Goal: Information Seeking & Learning: Get advice/opinions

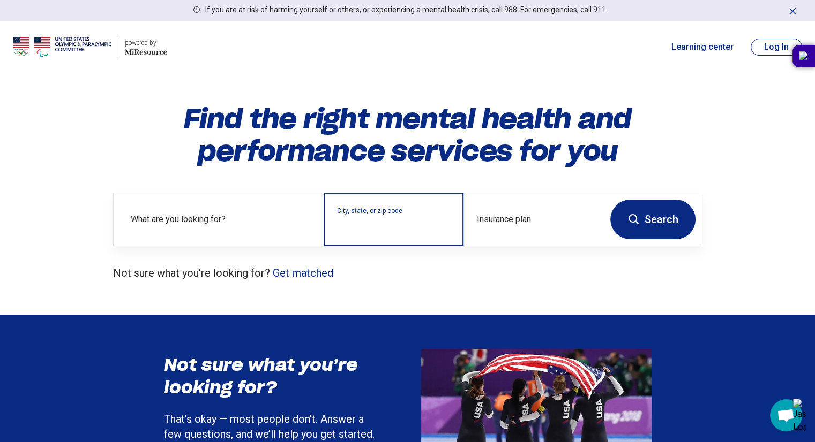
click at [390, 227] on input "City, state, or zip code" at bounding box center [394, 226] width 114 height 13
type input "*******"
click at [670, 227] on button "Search" at bounding box center [652, 220] width 85 height 40
click at [357, 228] on input "City, state, or zip code" at bounding box center [394, 226] width 114 height 13
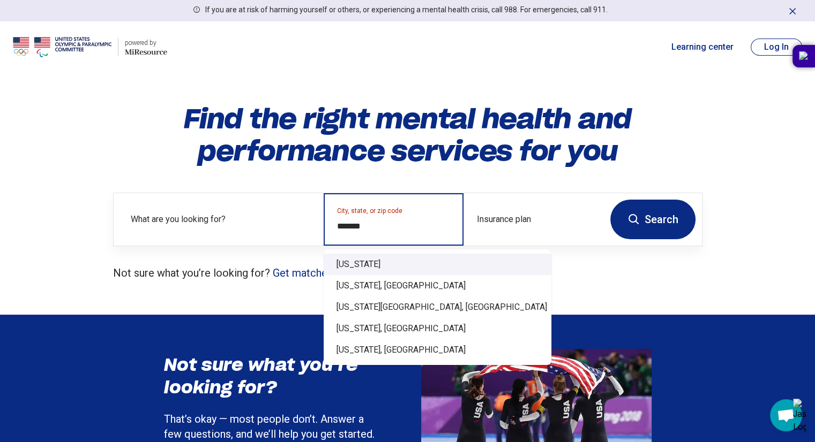
click at [353, 268] on div "Wyoming" at bounding box center [437, 264] width 228 height 21
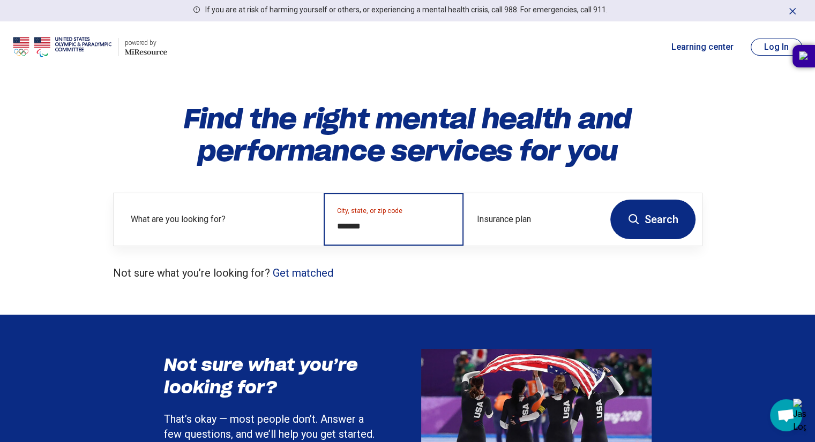
type input "*******"
click at [660, 222] on button "Search" at bounding box center [652, 220] width 85 height 40
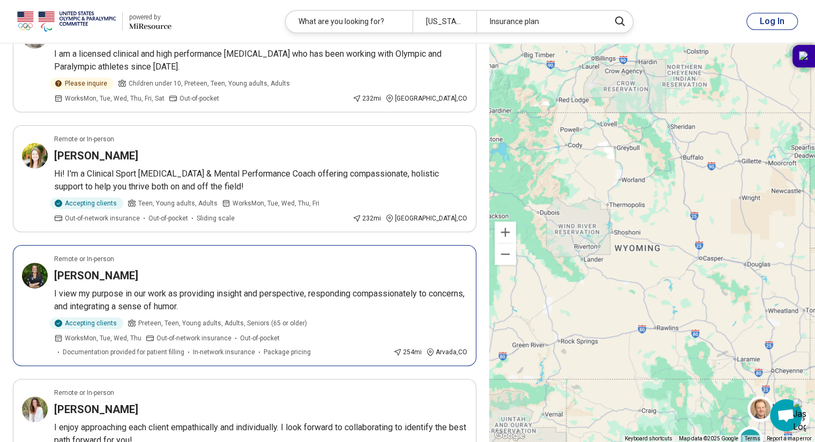
scroll to position [276, 0]
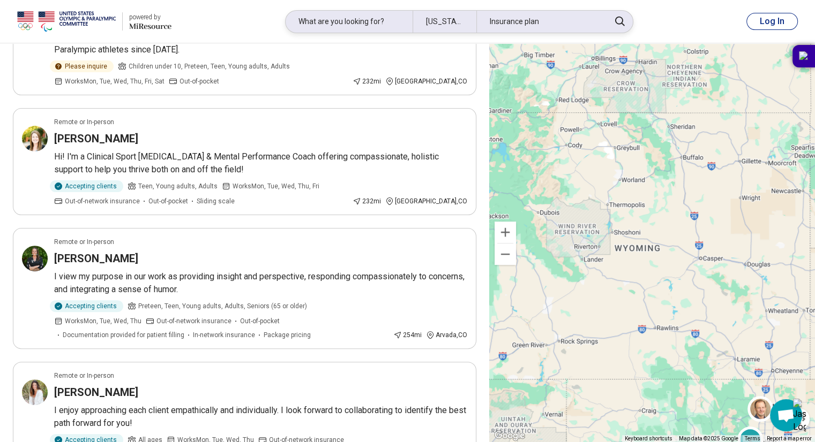
click at [347, 28] on div "What are you looking for?" at bounding box center [348, 22] width 127 height 22
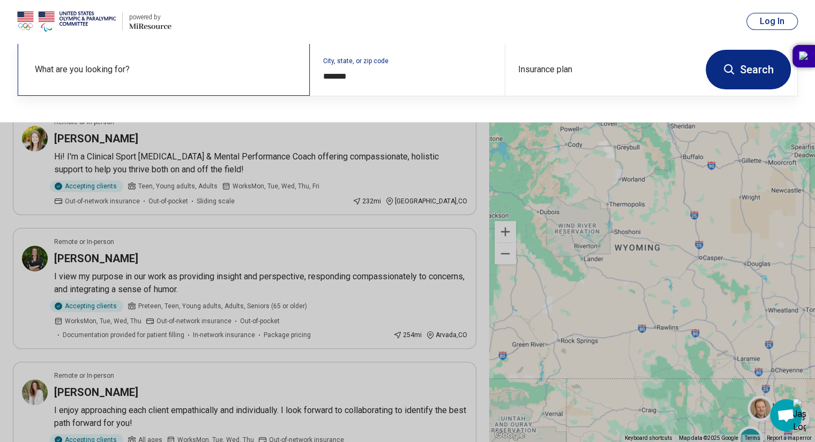
click at [168, 73] on label "What are you looking for?" at bounding box center [166, 69] width 262 height 13
click at [122, 73] on input "text" at bounding box center [166, 75] width 262 height 13
click at [418, 145] on button at bounding box center [407, 221] width 815 height 442
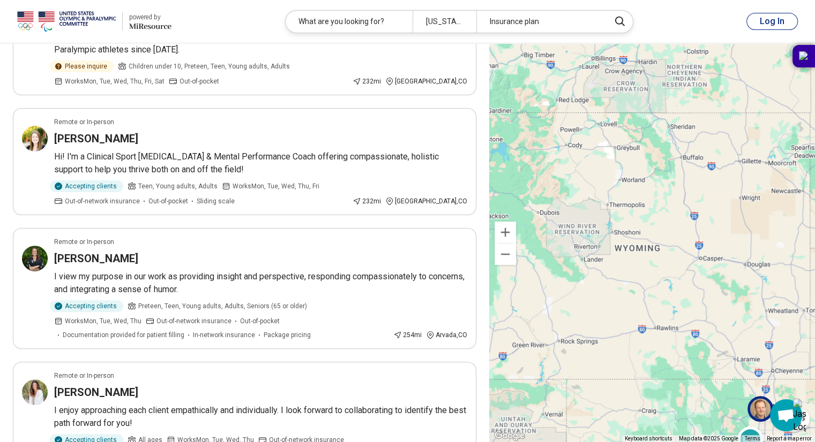
scroll to position [0, 0]
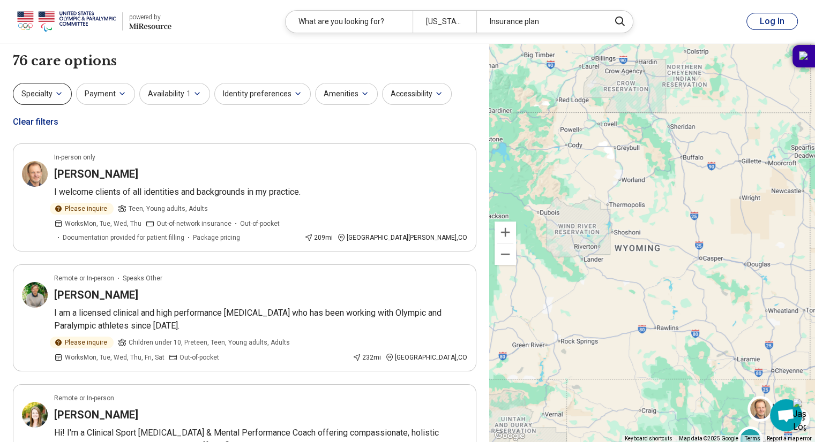
click at [58, 96] on icon "button" at bounding box center [59, 93] width 9 height 9
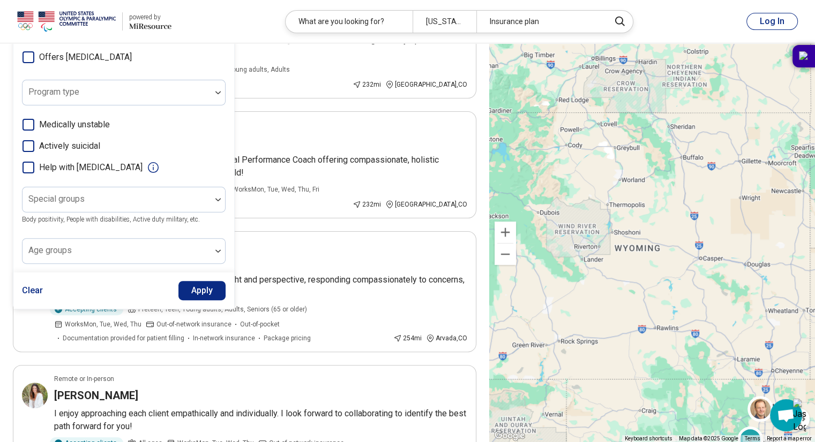
scroll to position [276, 0]
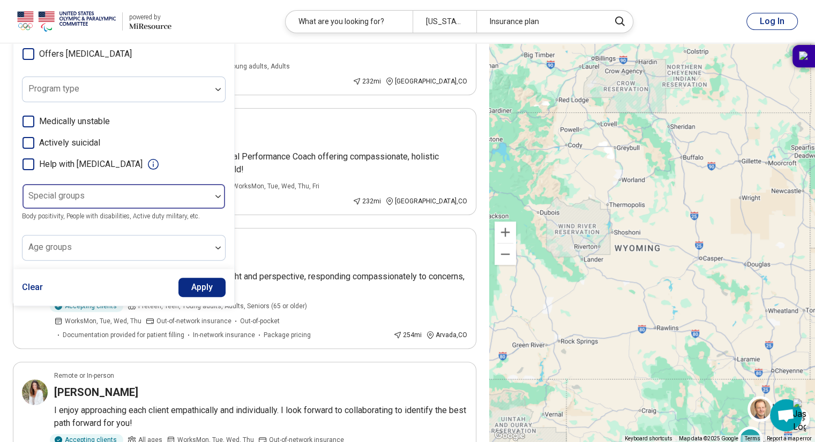
click at [213, 195] on div at bounding box center [218, 196] width 14 height 3
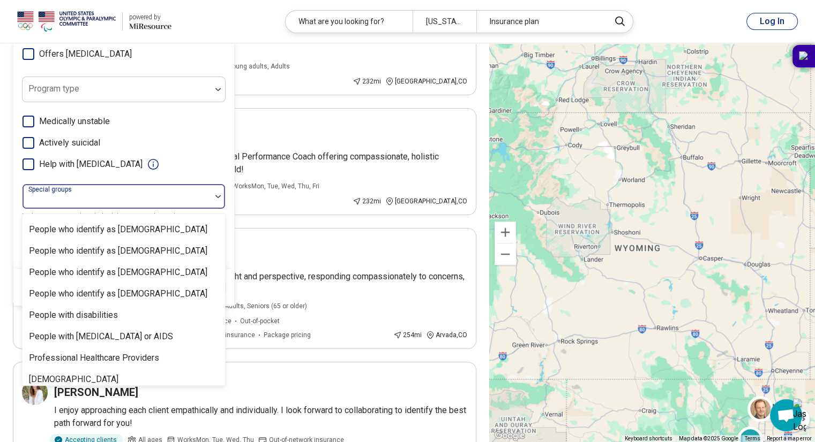
scroll to position [326, 0]
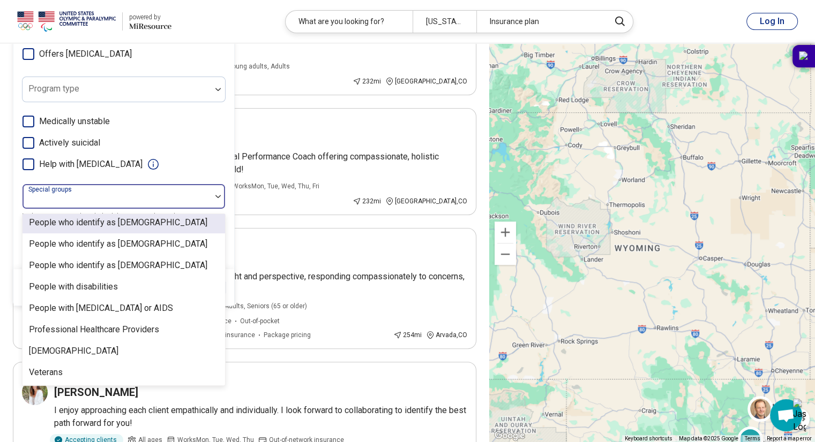
click at [202, 130] on div "Medically unstable Actively suicidal Help with activities of daily living" at bounding box center [123, 143] width 203 height 56
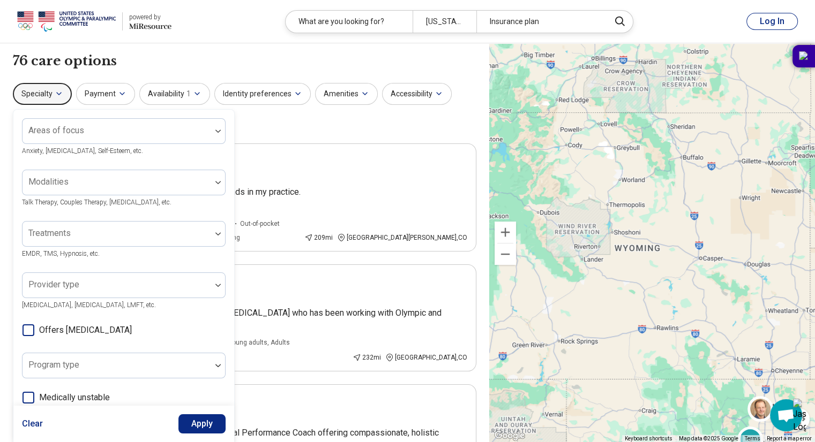
scroll to position [1, 0]
click at [263, 93] on button "Identity preferences" at bounding box center [262, 93] width 96 height 22
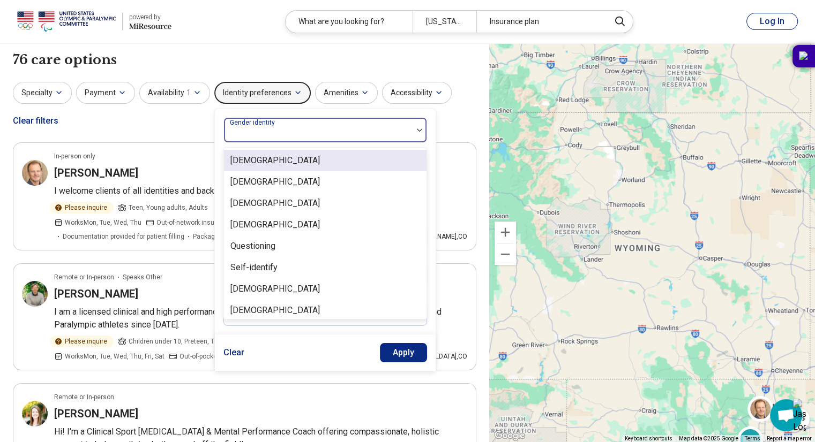
click at [316, 124] on div at bounding box center [318, 130] width 188 height 24
click at [286, 164] on div "Cisgender Man" at bounding box center [325, 160] width 202 height 21
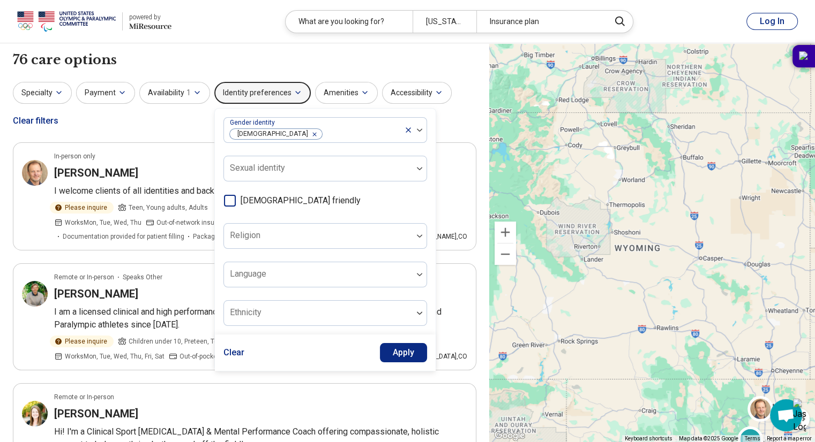
click at [470, 120] on div "Specialty Payment Availability 1 Identity preferences Gender identity Cisgender…" at bounding box center [244, 108] width 463 height 52
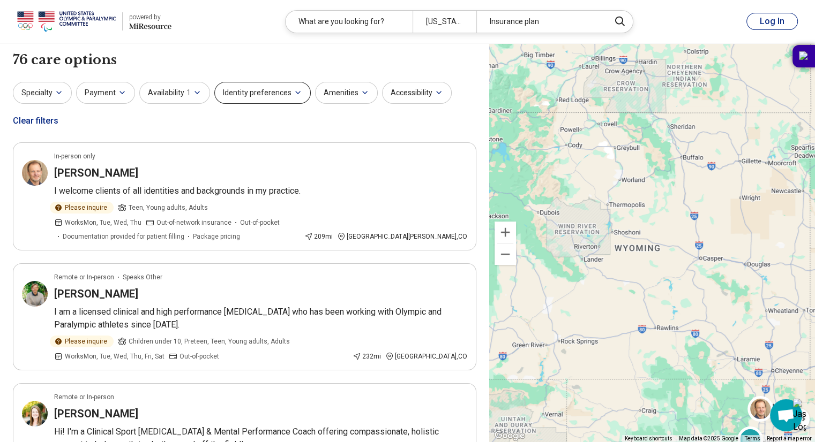
click at [280, 93] on button "Identity preferences" at bounding box center [262, 93] width 96 height 22
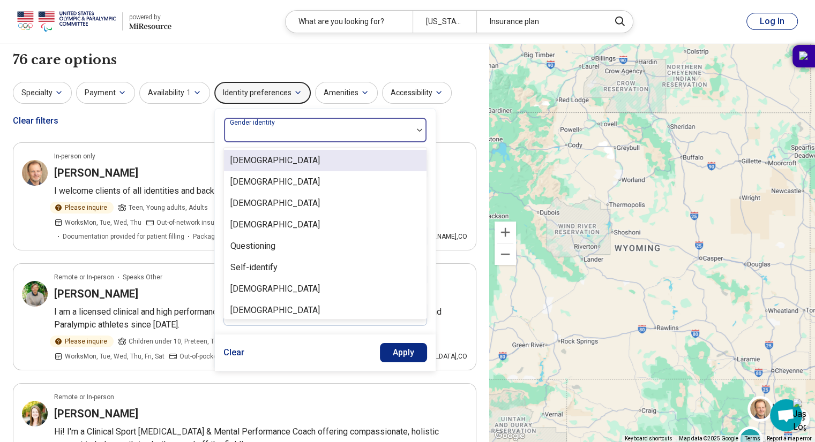
click at [277, 118] on div at bounding box center [318, 130] width 188 height 24
click at [273, 157] on div "Cisgender Man" at bounding box center [274, 160] width 89 height 13
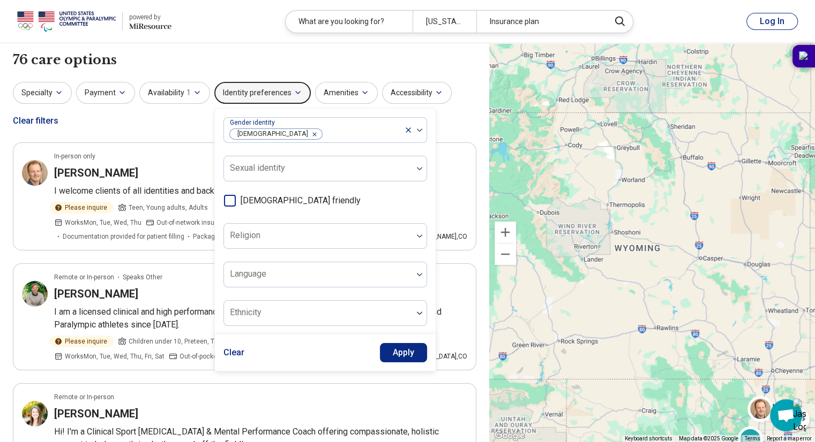
click at [395, 353] on button "Apply" at bounding box center [404, 352] width 48 height 19
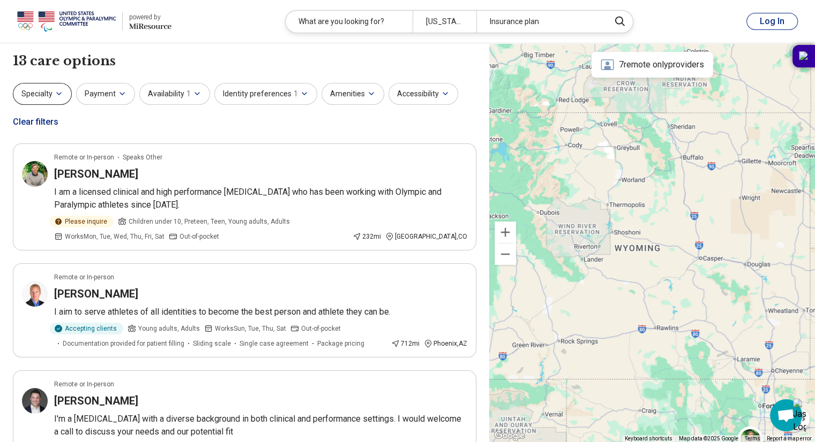
click at [59, 91] on icon "button" at bounding box center [59, 93] width 9 height 9
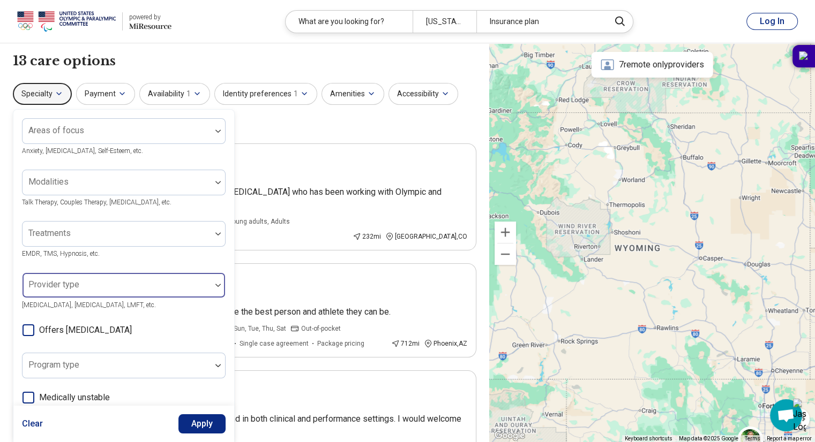
click at [216, 284] on img at bounding box center [217, 285] width 5 height 3
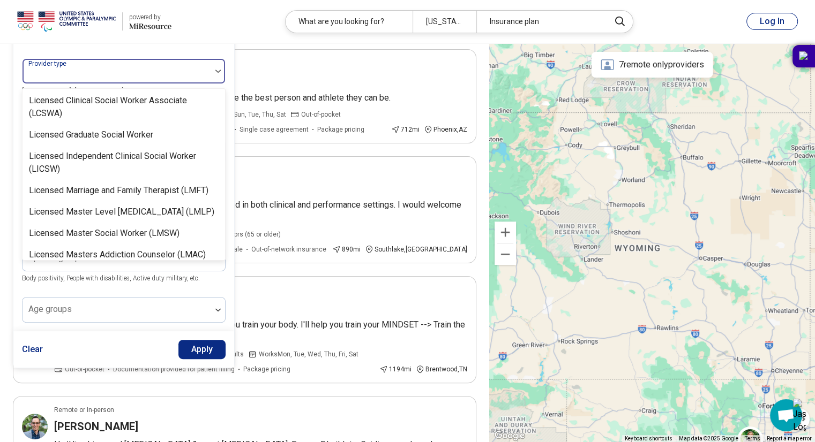
scroll to position [681, 0]
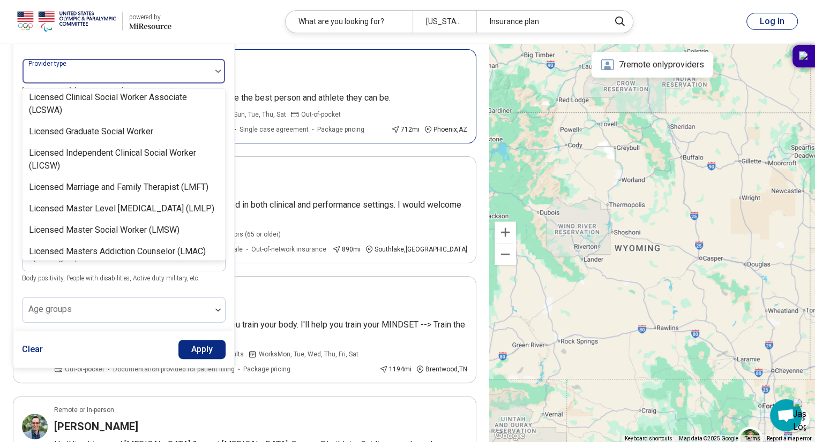
click at [284, 66] on div "Remote or In-person" at bounding box center [260, 63] width 413 height 10
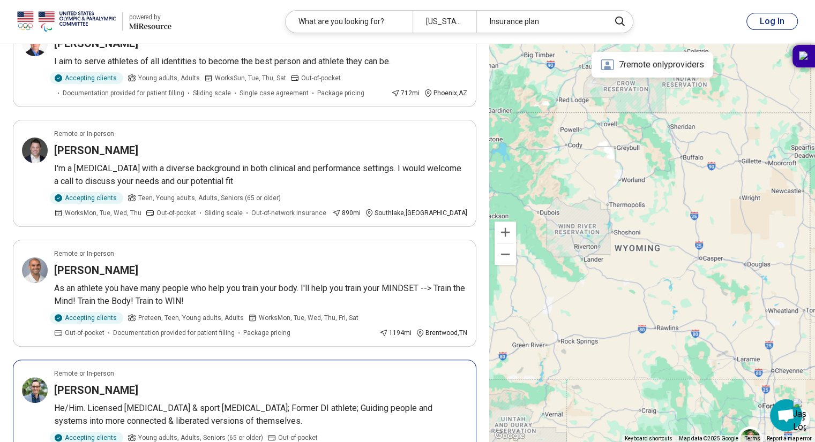
scroll to position [0, 0]
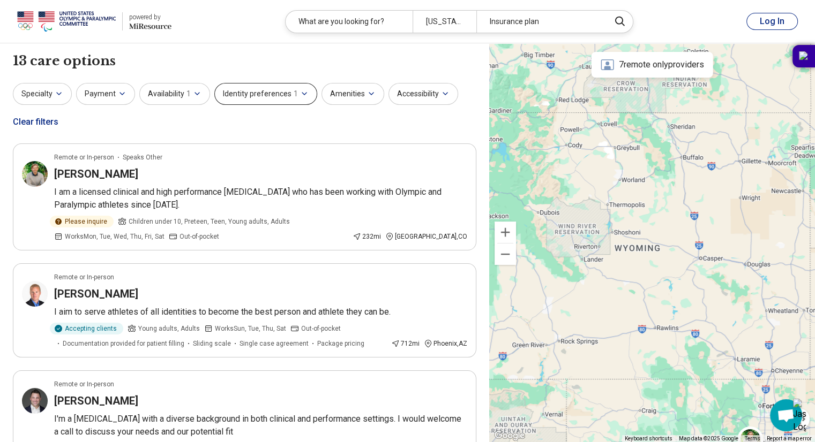
click at [301, 100] on button "Identity preferences 1" at bounding box center [265, 94] width 103 height 22
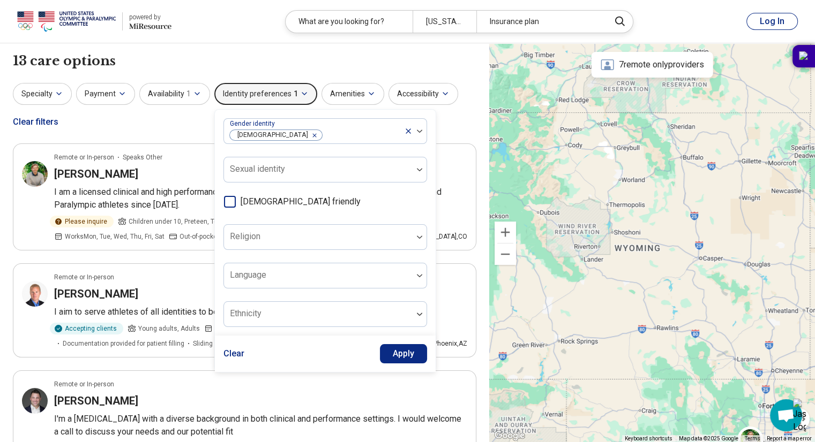
click at [282, 56] on div "13 care options 13 provider s" at bounding box center [244, 61] width 463 height 18
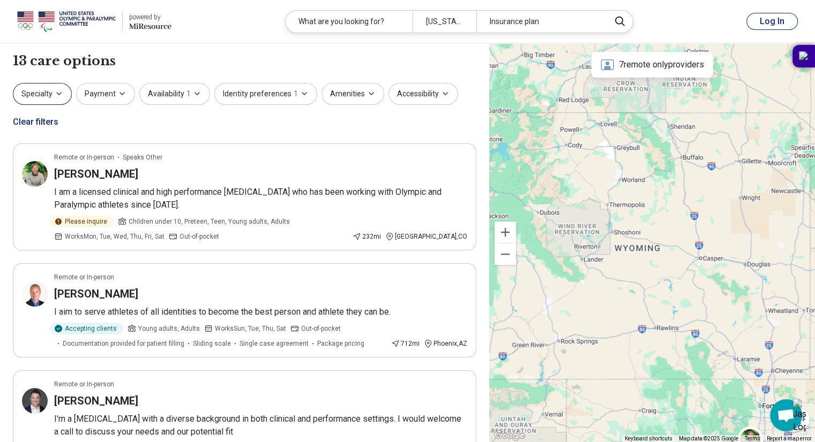
click at [58, 96] on icon "button" at bounding box center [59, 93] width 9 height 9
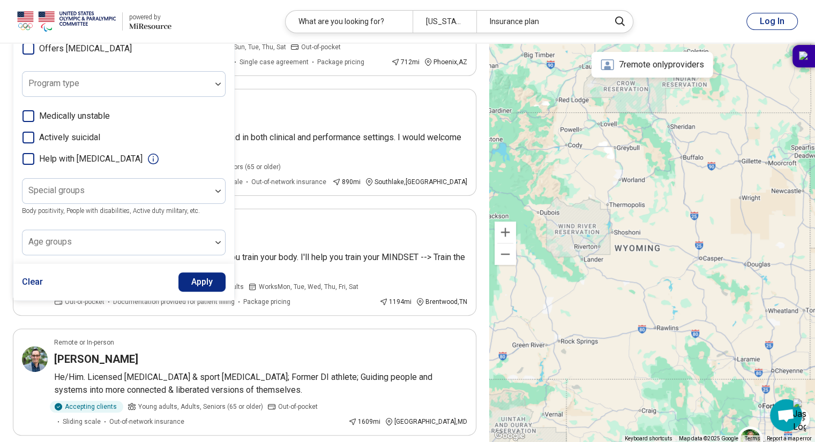
scroll to position [283, 0]
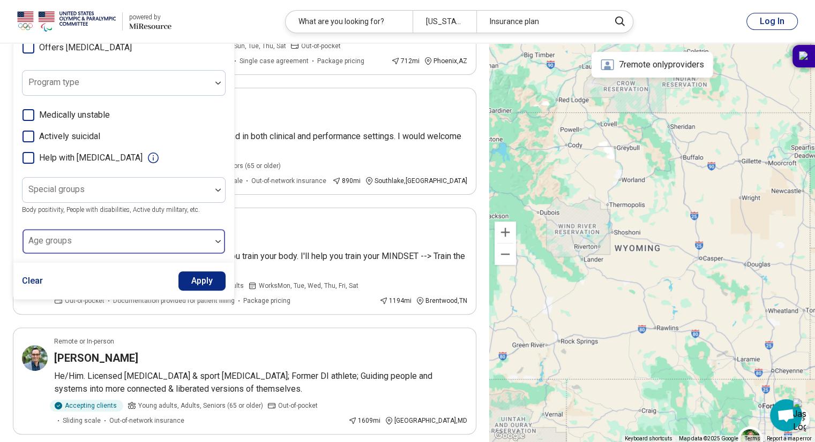
click at [204, 231] on div at bounding box center [116, 242] width 188 height 24
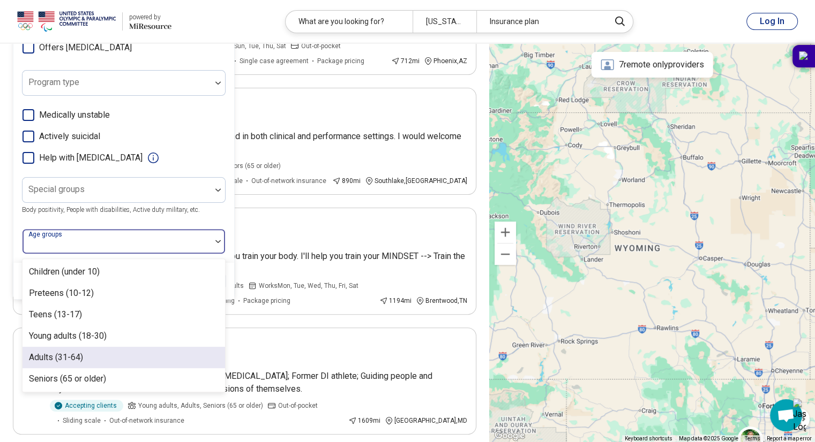
click at [99, 355] on div "Adults (31-64)" at bounding box center [123, 357] width 202 height 21
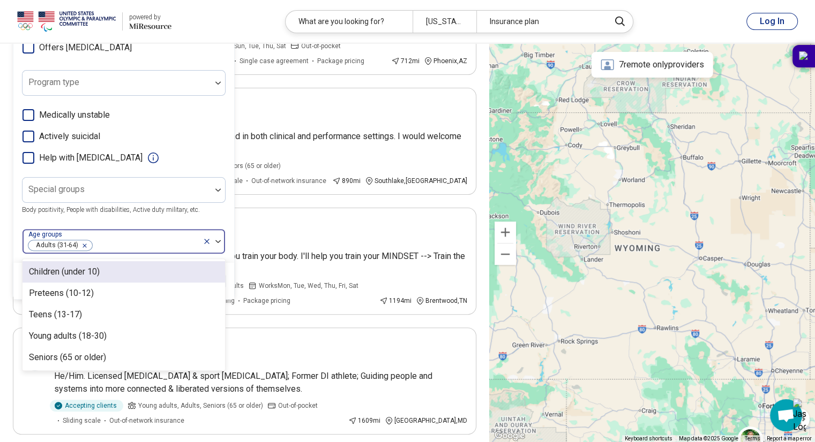
click at [208, 46] on div "Areas of focus Anxiety, Depression, Self-Esteem, etc. Modalities Talk Therapy, …" at bounding box center [123, 45] width 203 height 419
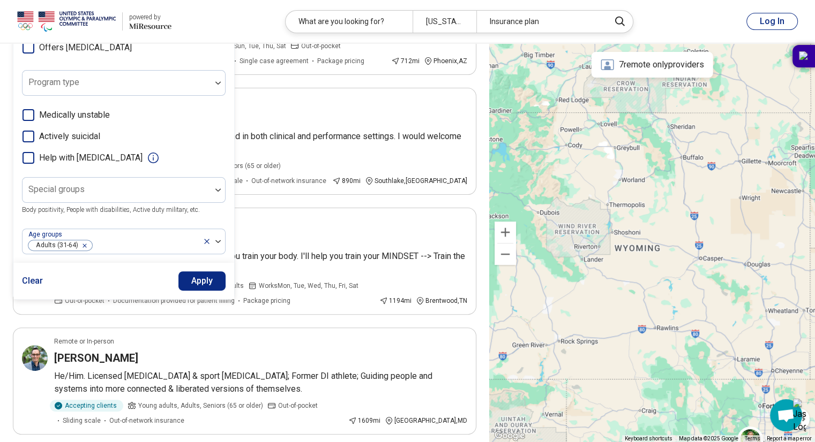
click at [194, 283] on button "Apply" at bounding box center [202, 281] width 48 height 19
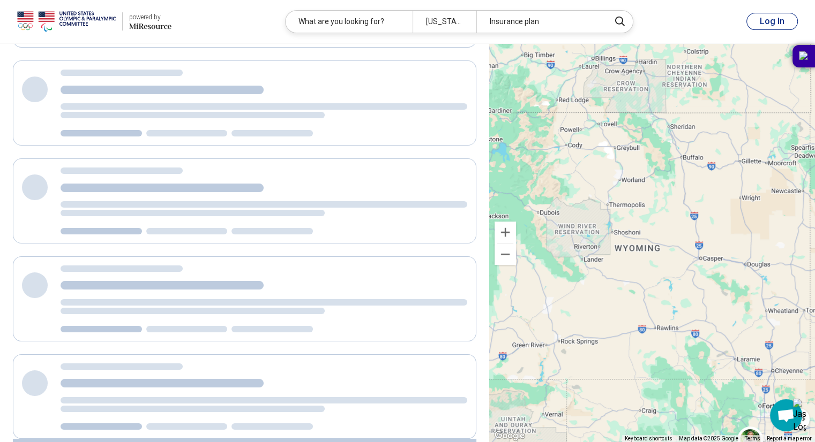
scroll to position [39, 0]
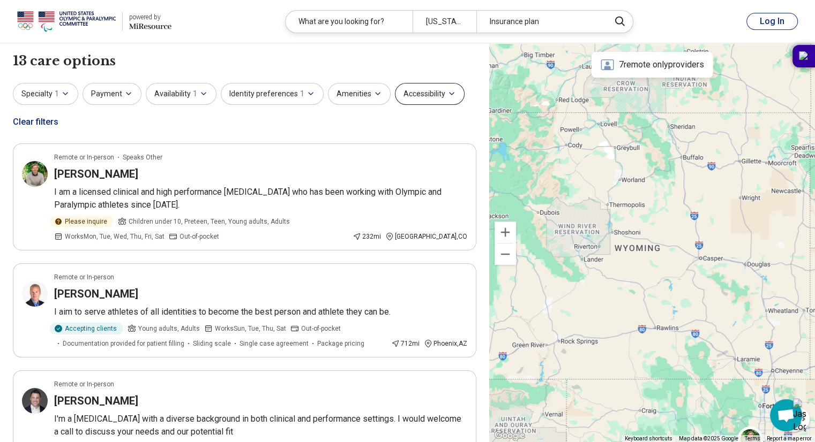
click at [426, 89] on button "Accessibility" at bounding box center [430, 94] width 70 height 22
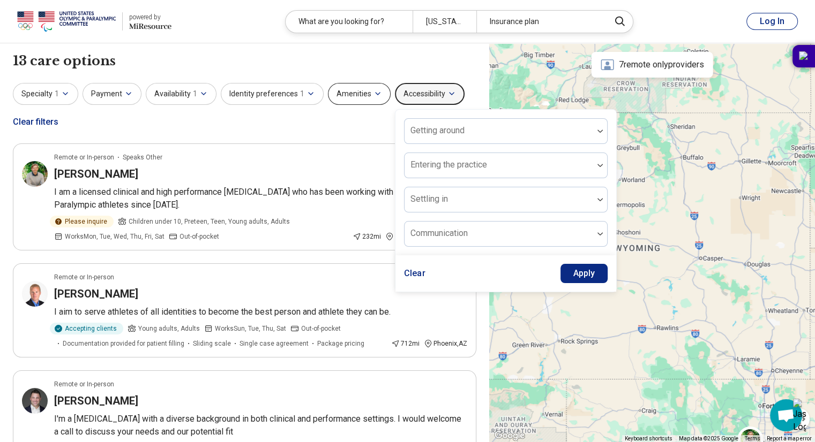
click at [357, 94] on button "Amenities" at bounding box center [359, 94] width 63 height 22
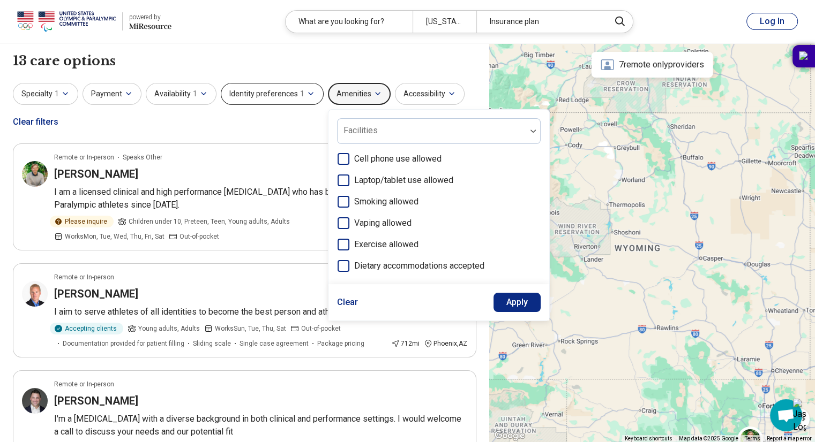
click at [300, 97] on span "1" at bounding box center [302, 93] width 4 height 11
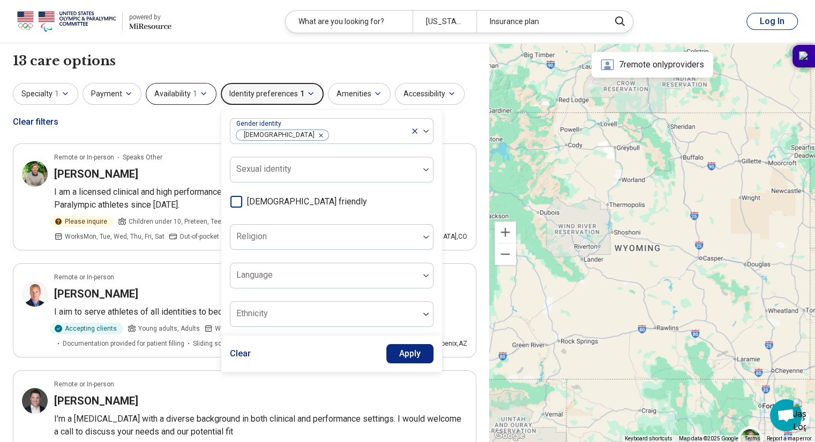
click at [199, 89] on icon "button" at bounding box center [203, 93] width 9 height 9
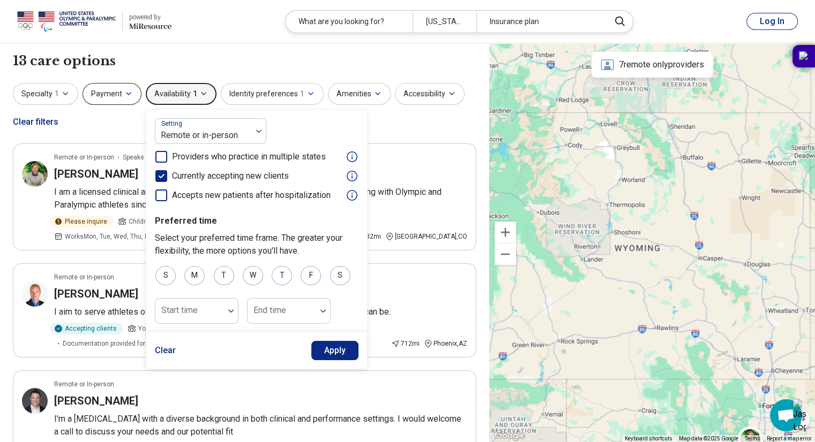
click at [107, 94] on button "Payment" at bounding box center [111, 94] width 59 height 22
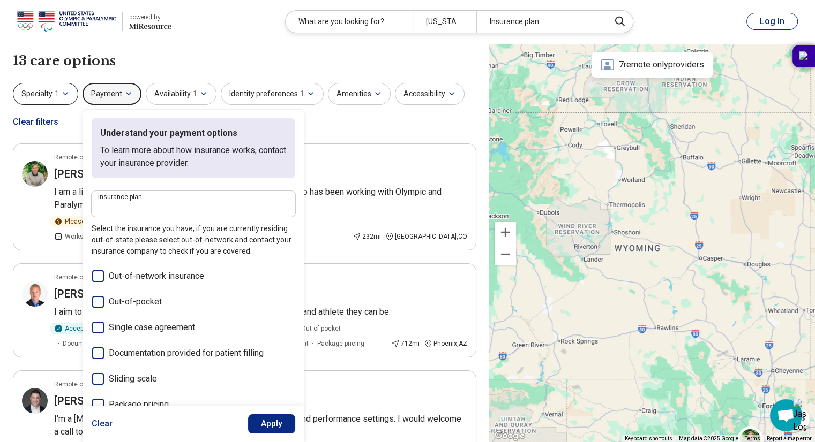
click at [67, 83] on button "Specialty 1" at bounding box center [45, 94] width 65 height 22
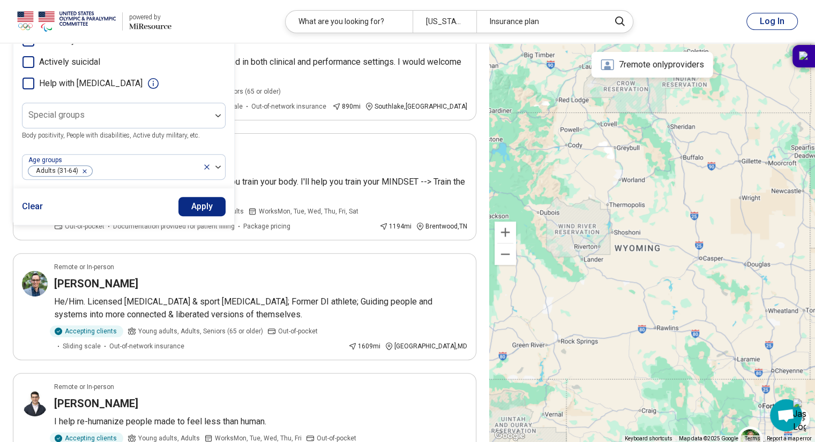
click at [202, 207] on button "Apply" at bounding box center [202, 206] width 48 height 19
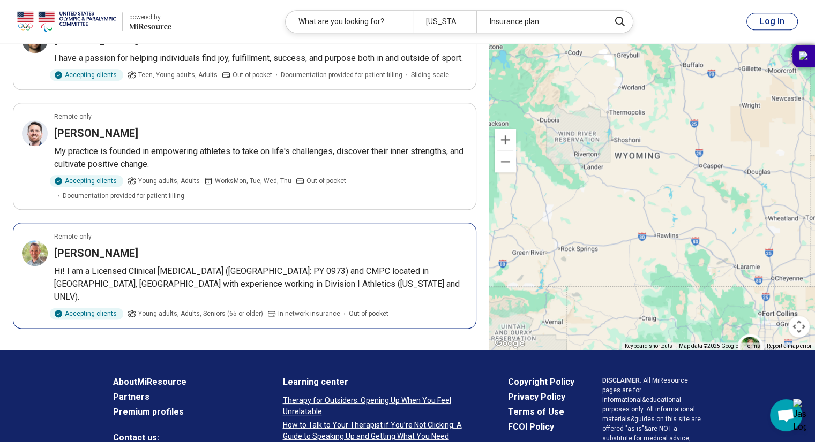
scroll to position [1178, 0]
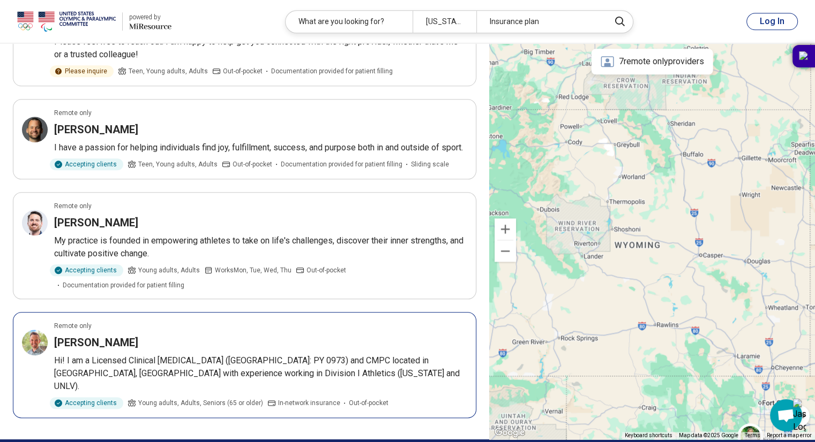
click at [81, 335] on h3 "[PERSON_NAME]" at bounding box center [96, 342] width 84 height 15
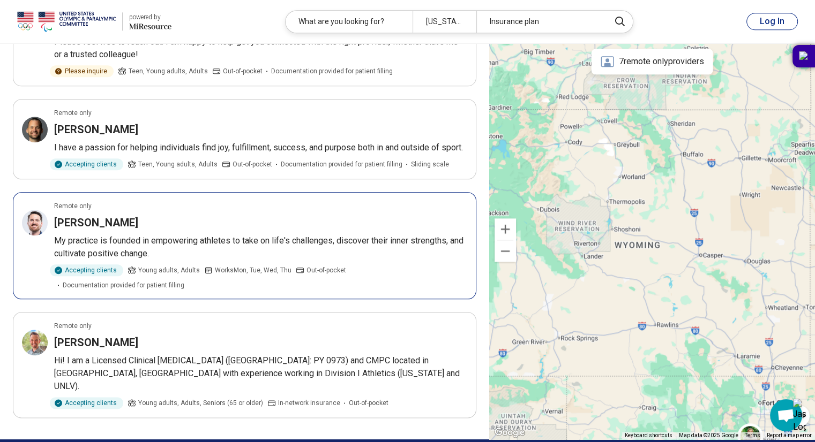
click at [83, 230] on h3 "[PERSON_NAME]" at bounding box center [96, 222] width 84 height 15
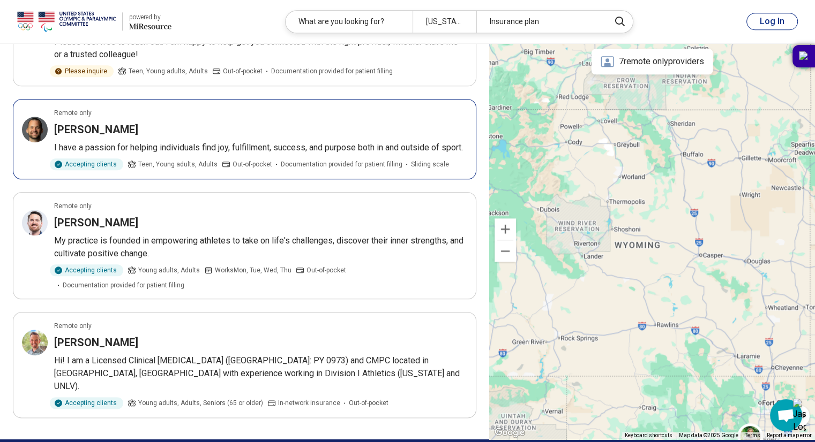
click at [82, 131] on h3 "[PERSON_NAME]" at bounding box center [96, 129] width 84 height 15
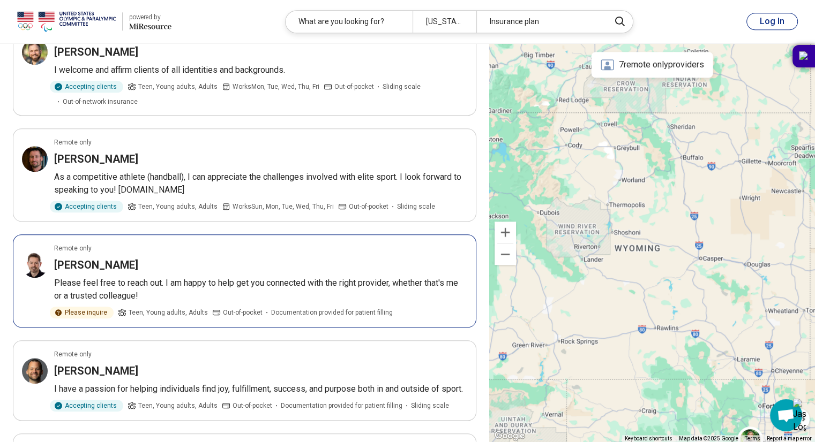
click at [84, 258] on h3 "[PERSON_NAME]" at bounding box center [96, 265] width 84 height 15
click at [86, 146] on article "Remote only Daniel Zimet As a competitive athlete (handball), I can appreciate …" at bounding box center [244, 175] width 463 height 93
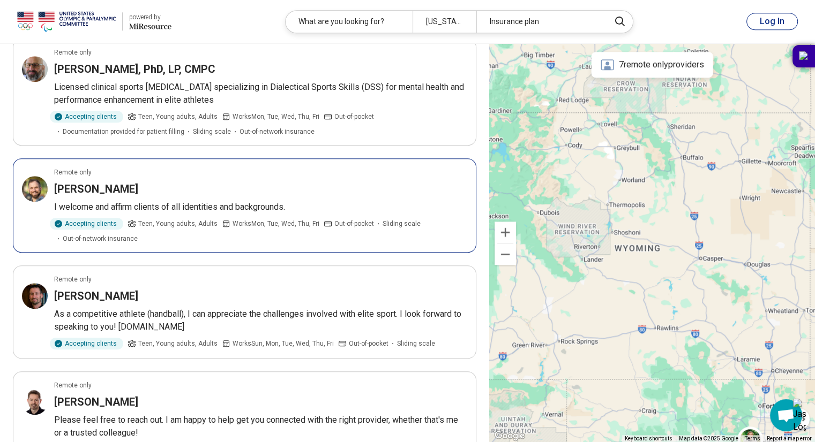
scroll to position [782, 0]
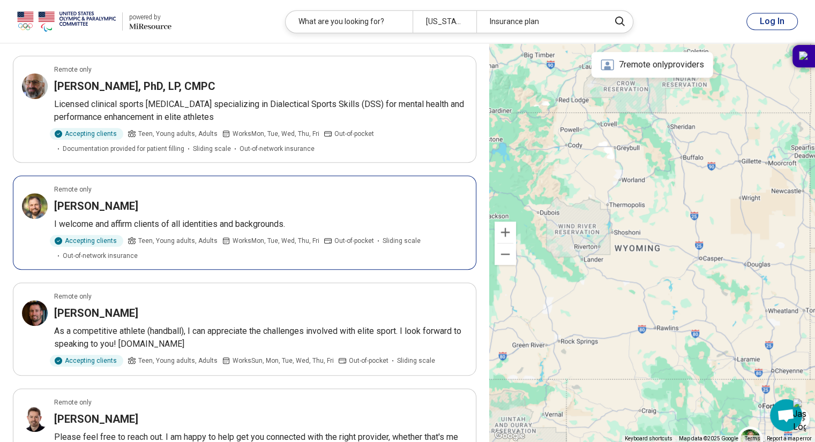
click at [86, 210] on h3 "[PERSON_NAME]" at bounding box center [96, 206] width 84 height 15
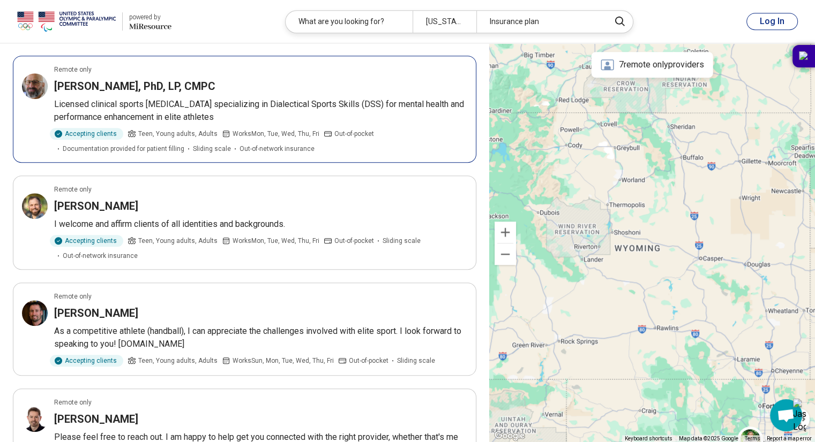
click at [93, 79] on h3 "[PERSON_NAME], PhD, LP, CMPC" at bounding box center [134, 86] width 161 height 15
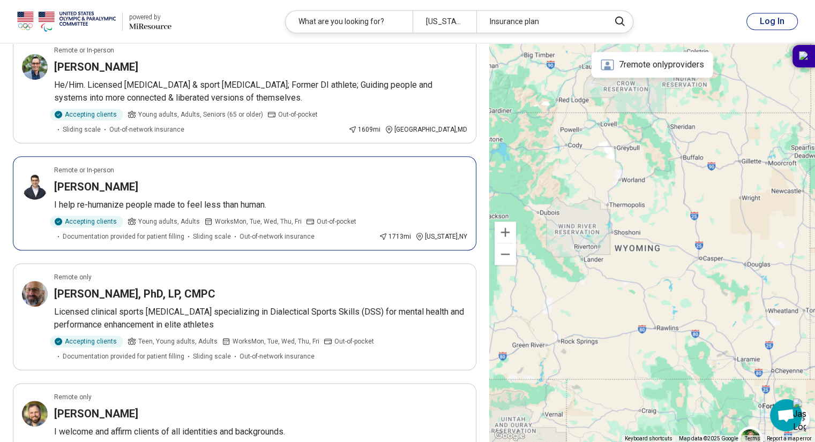
scroll to position [570, 0]
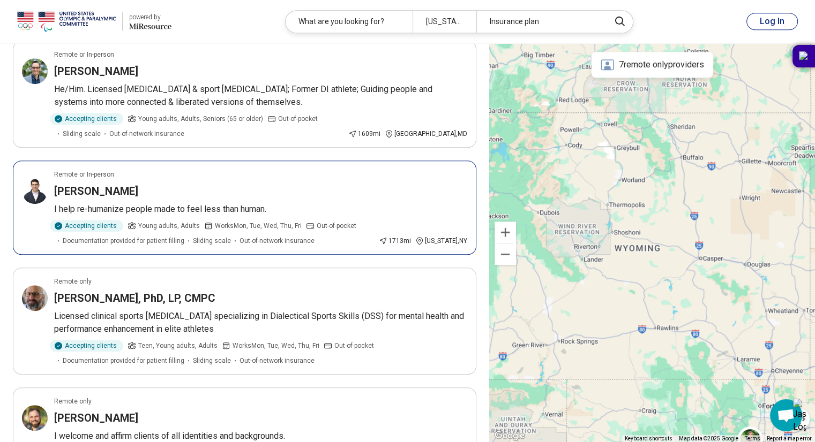
click at [89, 200] on article "Remote or In-person Adam Formal I help re-humanize people made to feel less tha…" at bounding box center [244, 208] width 463 height 94
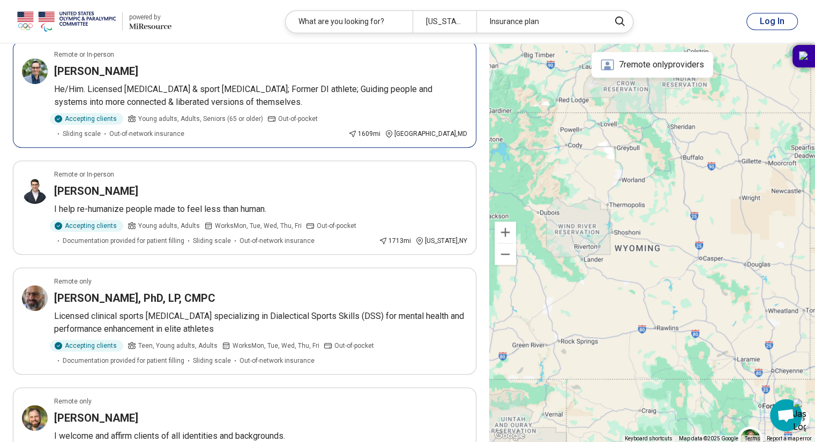
click at [91, 66] on h3 "[PERSON_NAME]" at bounding box center [96, 71] width 84 height 15
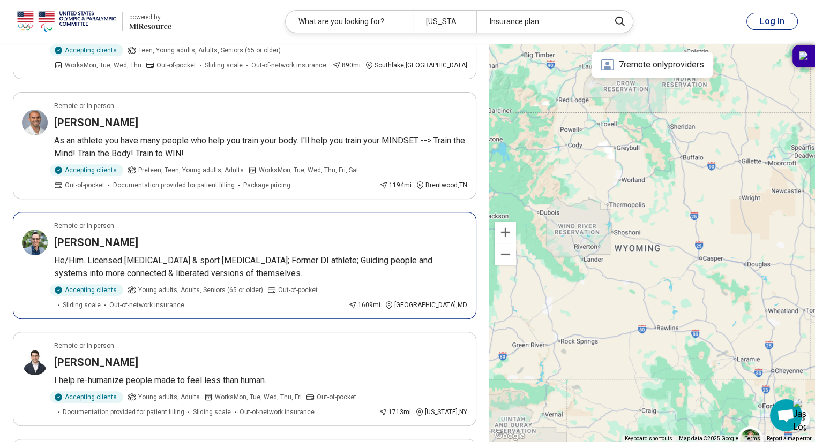
scroll to position [321, 0]
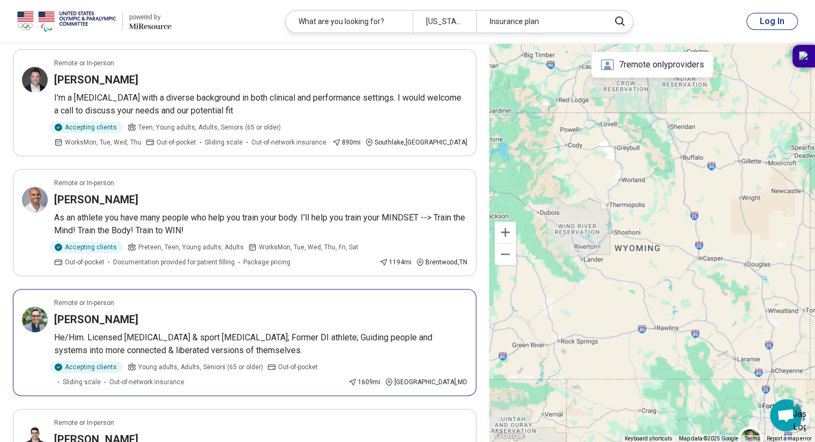
click at [78, 199] on h3 "[PERSON_NAME]" at bounding box center [96, 199] width 84 height 15
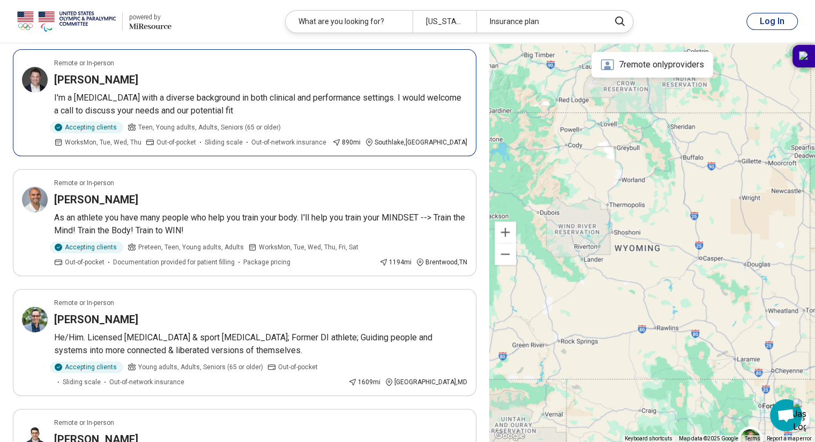
click at [77, 69] on article "Remote or In-person Zane Dodd I'm a psychologist with a diverse background in b…" at bounding box center [244, 102] width 463 height 107
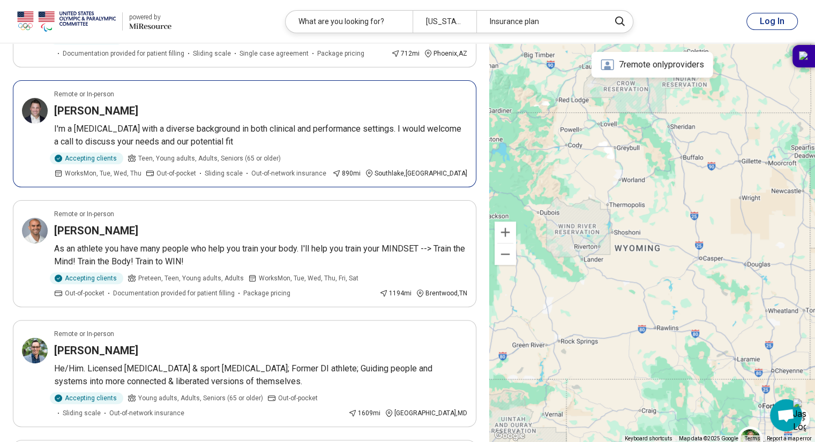
scroll to position [43, 0]
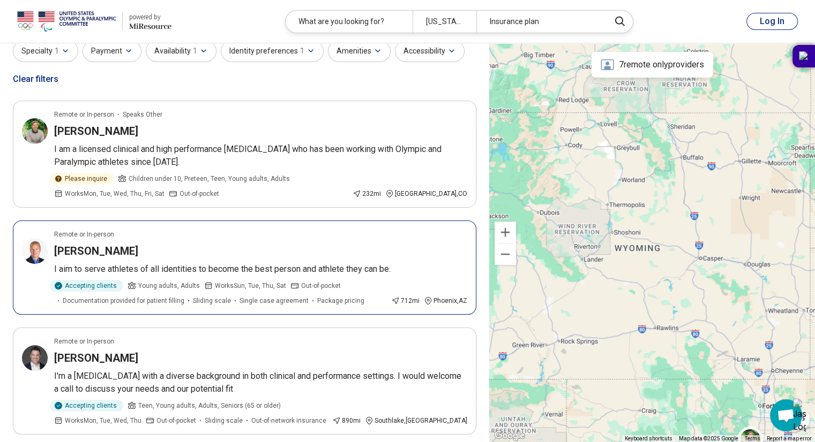
click at [89, 253] on h3 "[PERSON_NAME]" at bounding box center [96, 251] width 84 height 15
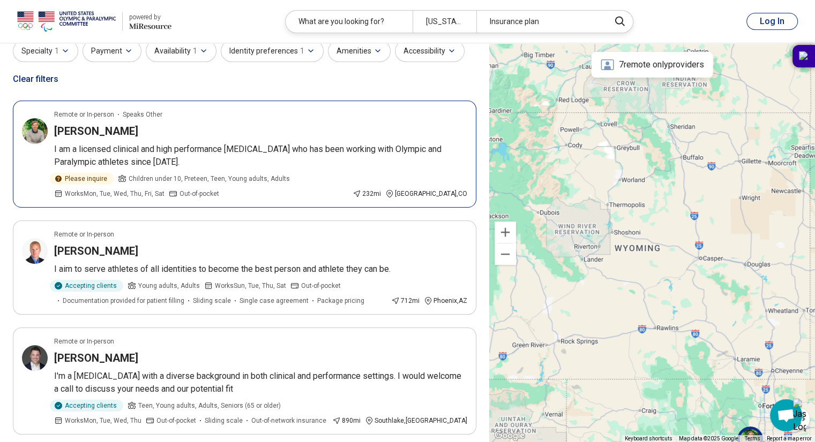
click at [94, 126] on h3 "[PERSON_NAME]" at bounding box center [96, 131] width 84 height 15
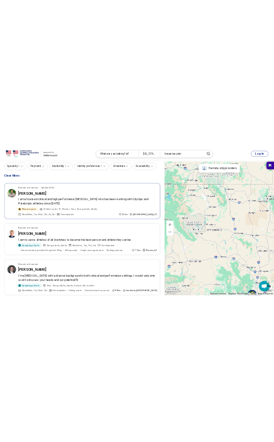
scroll to position [0, 0]
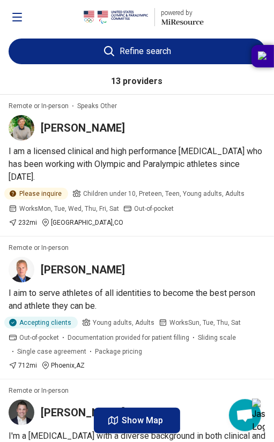
click at [123, 19] on img at bounding box center [116, 17] width 64 height 26
